Goal: Task Accomplishment & Management: Use online tool/utility

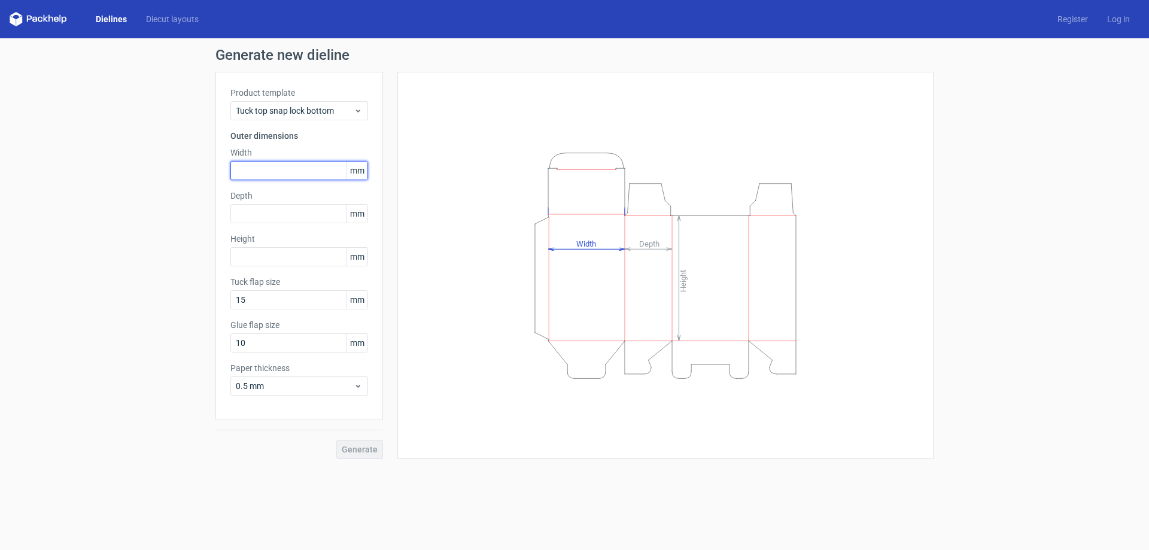
click at [259, 166] on input "text" at bounding box center [299, 170] width 138 height 19
type input "300"
drag, startPoint x: 273, startPoint y: 214, endPoint x: 271, endPoint y: 204, distance: 9.9
click at [273, 212] on input "text" at bounding box center [299, 213] width 138 height 19
type input "100"
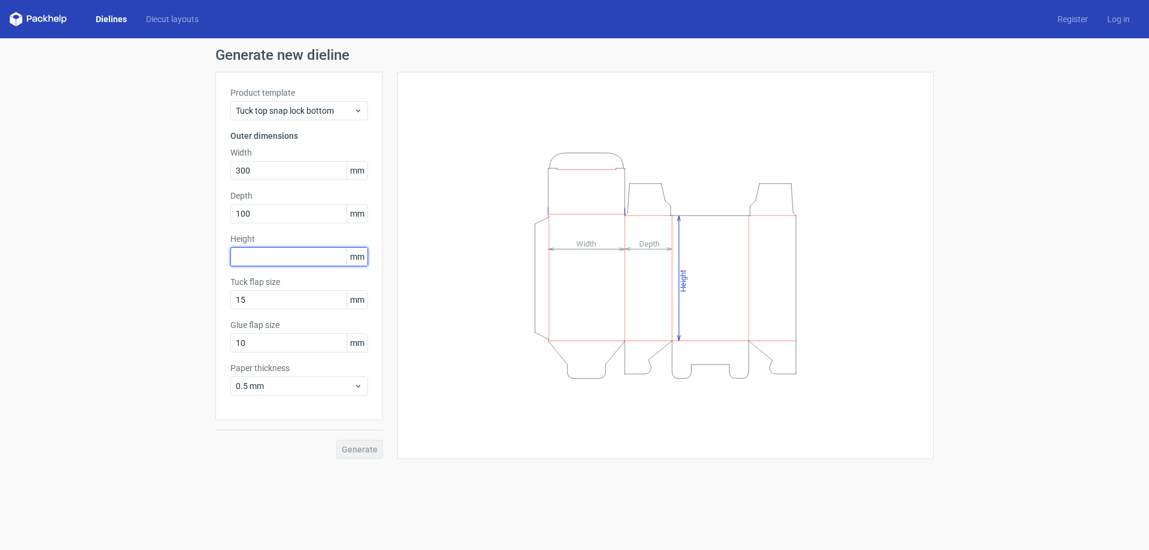
click at [273, 247] on input "text" at bounding box center [299, 256] width 138 height 19
type input "100"
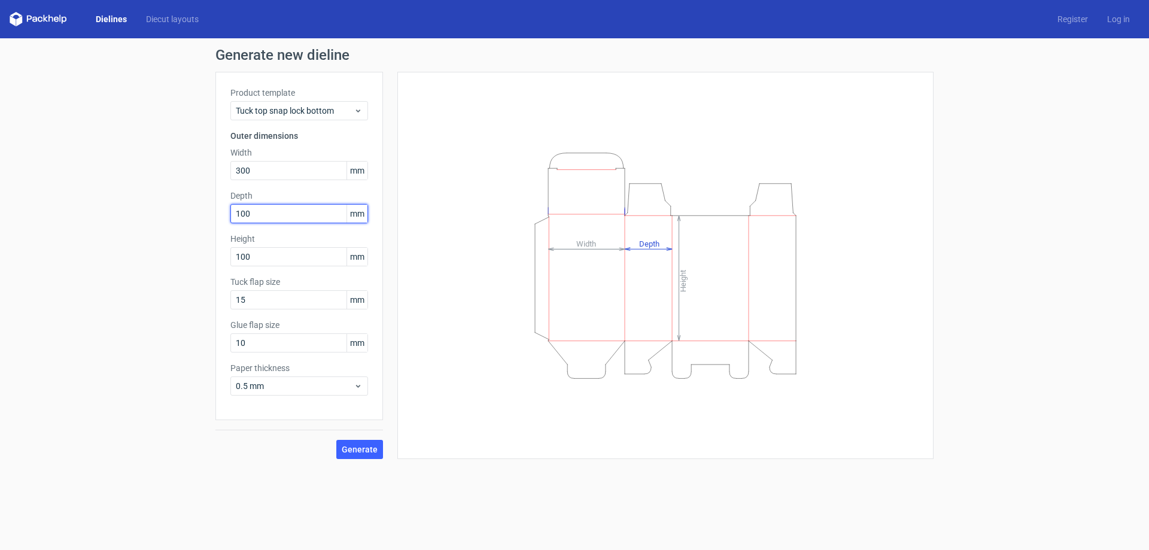
click at [275, 217] on input "100" at bounding box center [299, 213] width 138 height 19
drag, startPoint x: 256, startPoint y: 216, endPoint x: 170, endPoint y: 220, distance: 86.3
click at [170, 220] on div "Generate new dieline Product template Tuck top snap lock bottom Outer dimension…" at bounding box center [574, 253] width 1149 height 430
type input "300"
click at [359, 448] on span "Generate" at bounding box center [360, 449] width 36 height 8
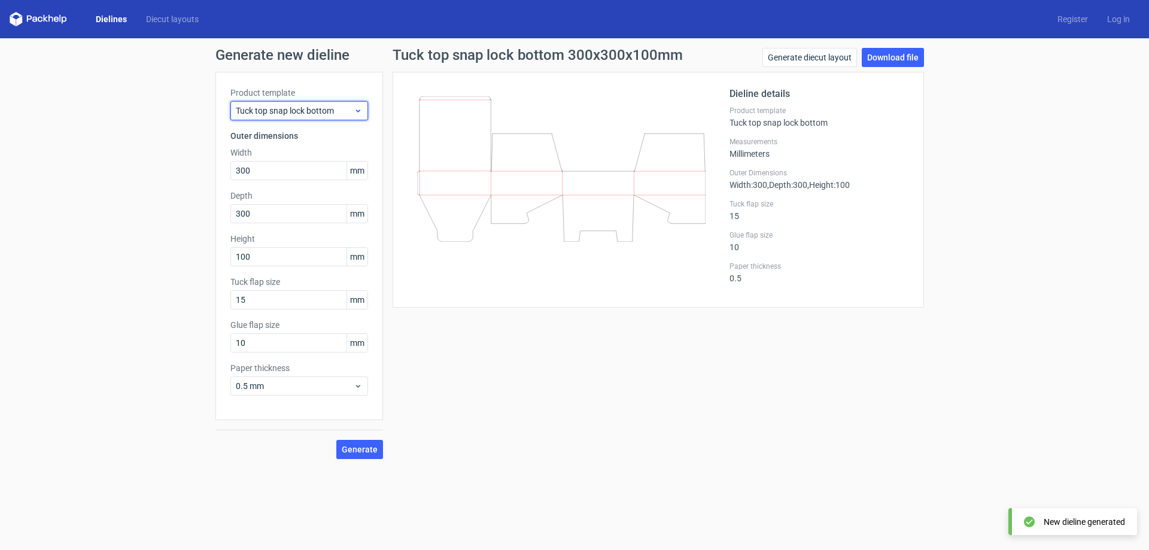
click at [299, 110] on span "Tuck top snap lock bottom" at bounding box center [295, 111] width 118 height 12
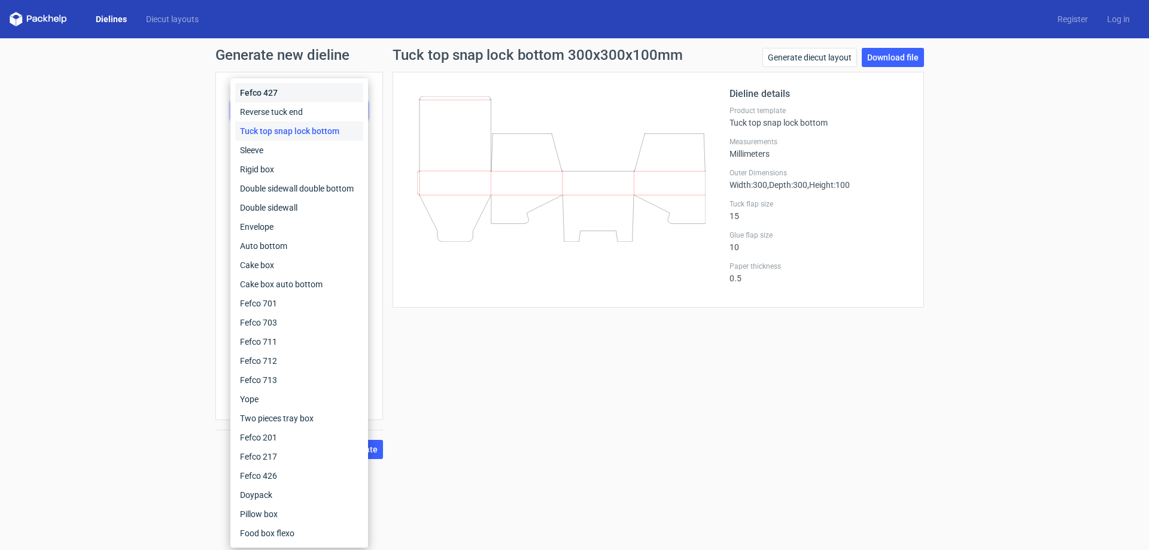
click at [293, 89] on div "Fefco 427" at bounding box center [299, 92] width 128 height 19
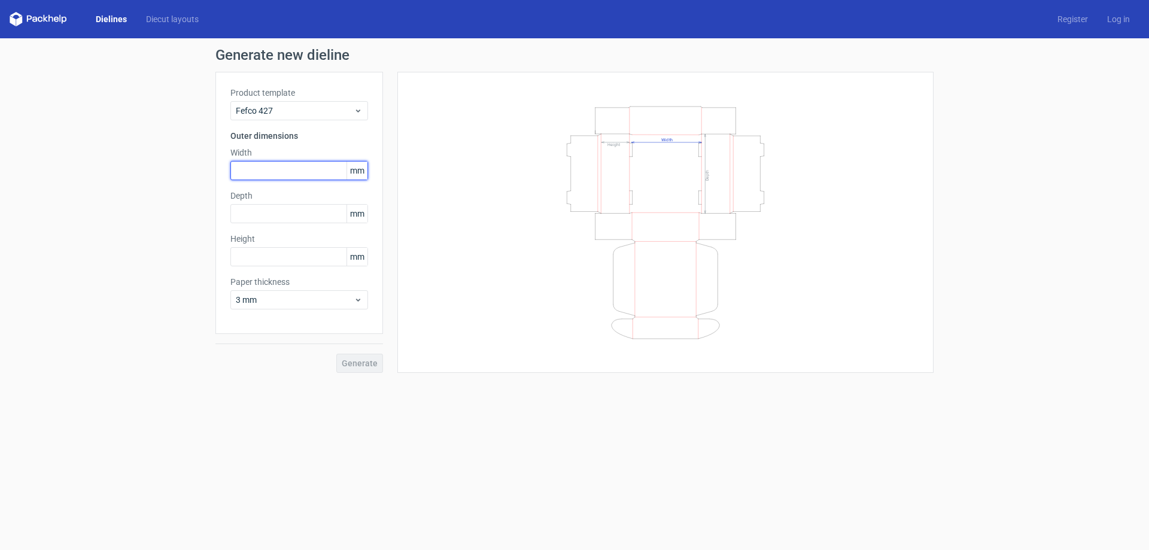
click at [281, 169] on input "text" at bounding box center [299, 170] width 138 height 19
type input "300"
click at [276, 214] on input "text" at bounding box center [299, 213] width 138 height 19
type input "300"
click at [272, 254] on input "text" at bounding box center [299, 256] width 138 height 19
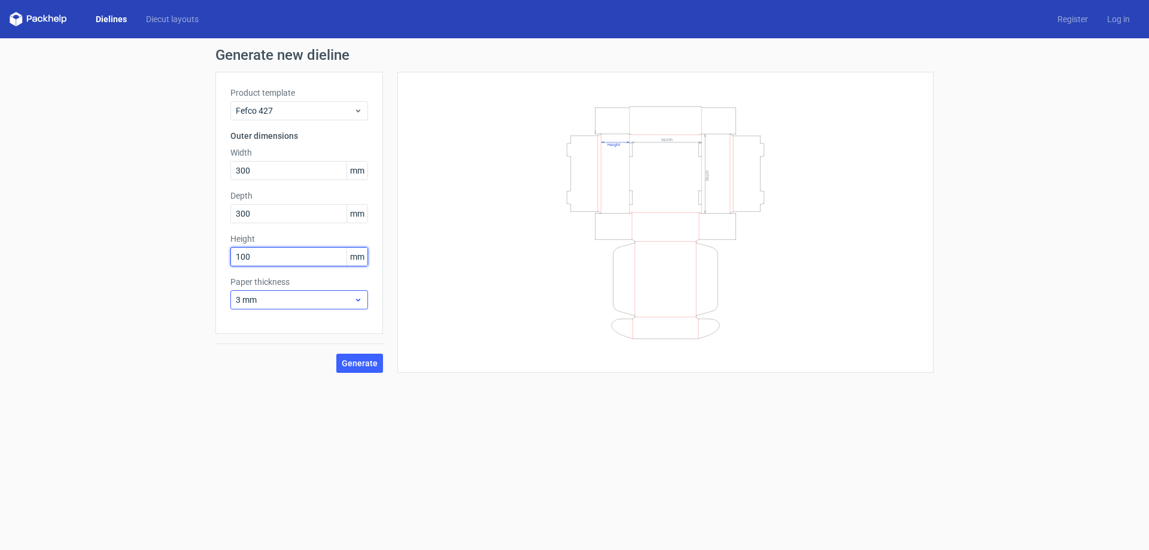
type input "100"
click at [285, 296] on span "3 mm" at bounding box center [295, 300] width 118 height 12
click at [280, 259] on input "100" at bounding box center [299, 256] width 138 height 19
click at [353, 364] on span "Generate" at bounding box center [360, 363] width 36 height 8
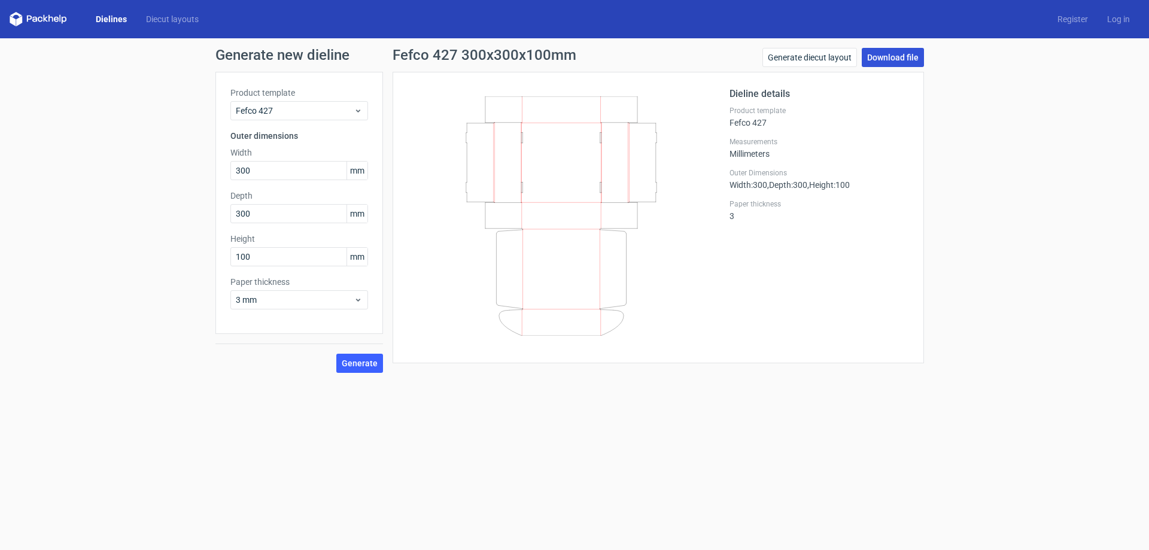
click at [895, 55] on link "Download file" at bounding box center [893, 57] width 62 height 19
click at [807, 59] on link "Generate diecut layout" at bounding box center [809, 57] width 95 height 19
